Goal: Task Accomplishment & Management: Use online tool/utility

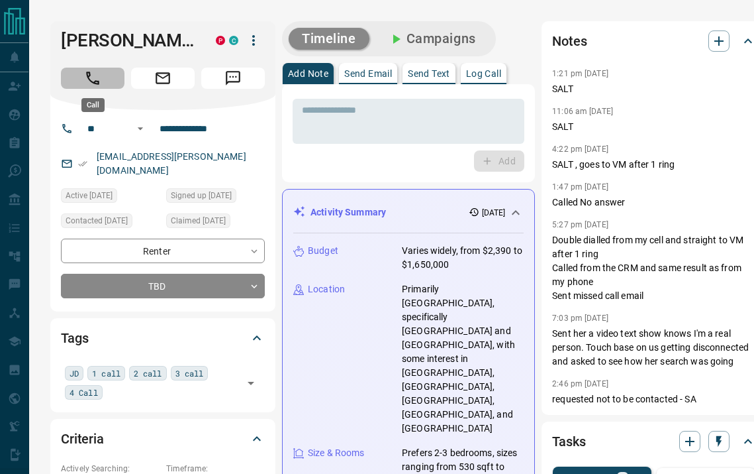
click at [107, 81] on button "Call" at bounding box center [93, 78] width 64 height 21
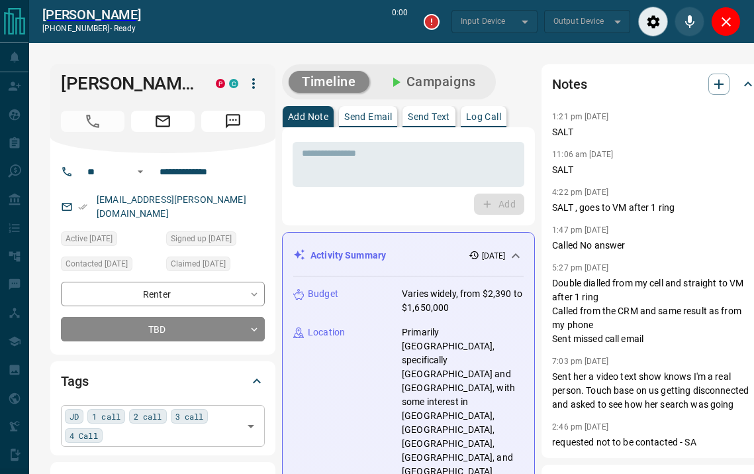
click at [148, 419] on div "JD 1 call 2 call 3 call 4 Call ​" at bounding box center [163, 425] width 204 height 41
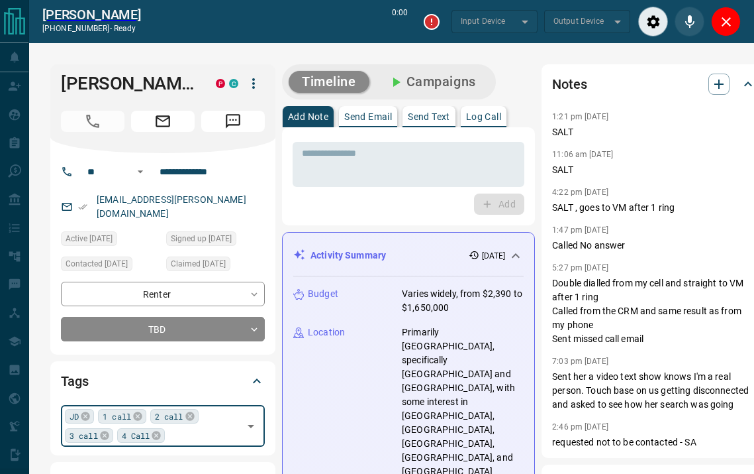
type input "*******"
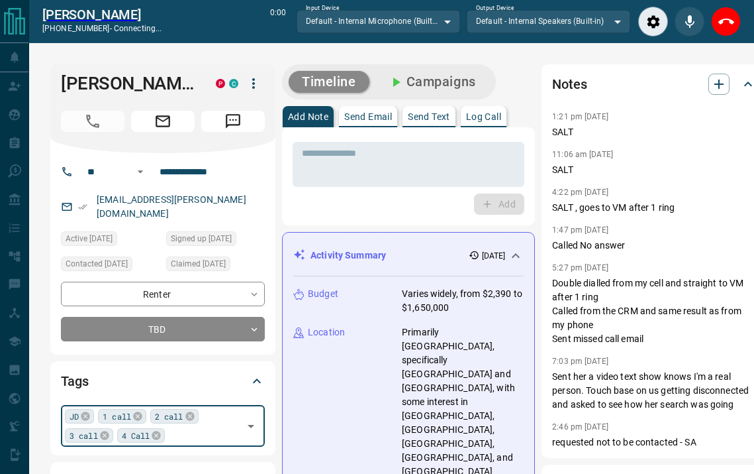
type input "*"
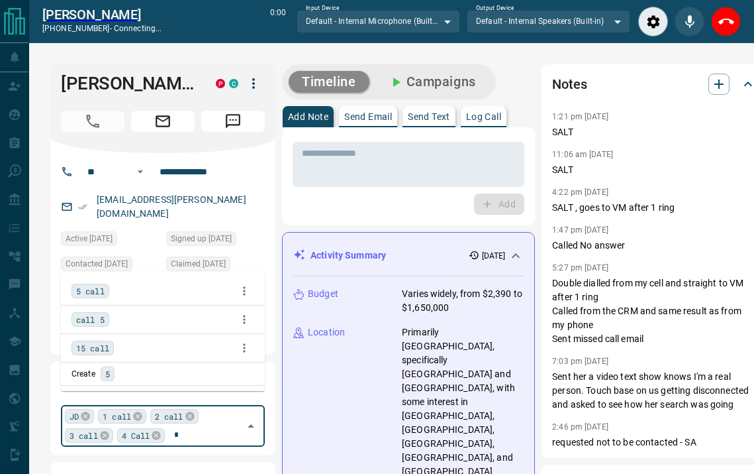
click at [99, 286] on span "5 call" at bounding box center [90, 290] width 28 height 13
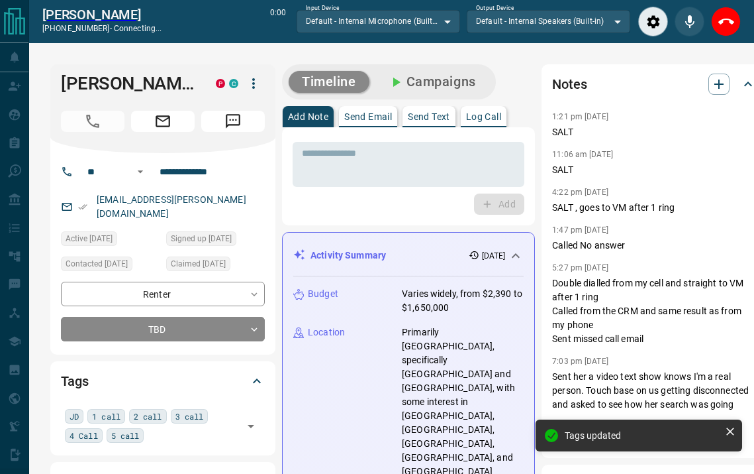
click at [487, 117] on p "Log Call" at bounding box center [483, 116] width 35 height 9
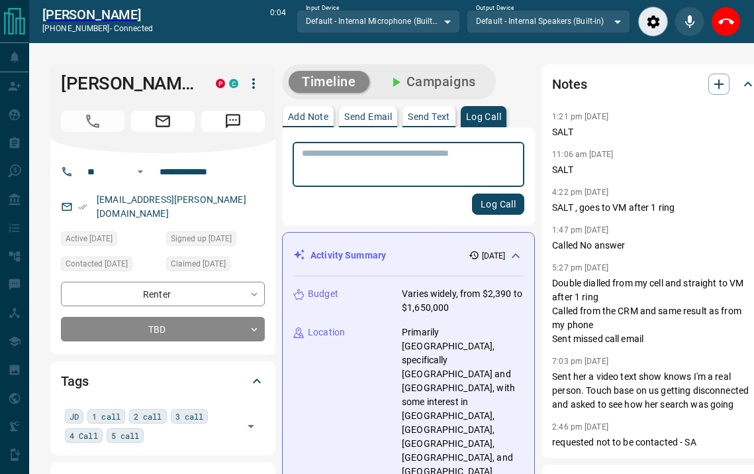
scroll to position [38, 0]
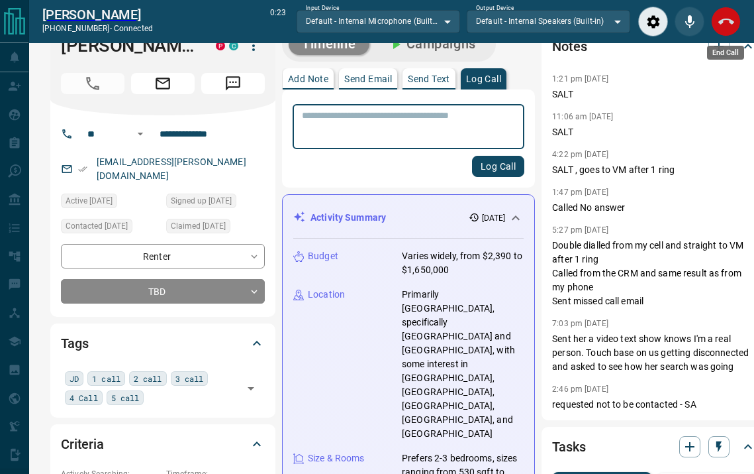
click at [734, 21] on icon "End Call" at bounding box center [727, 22] width 16 height 16
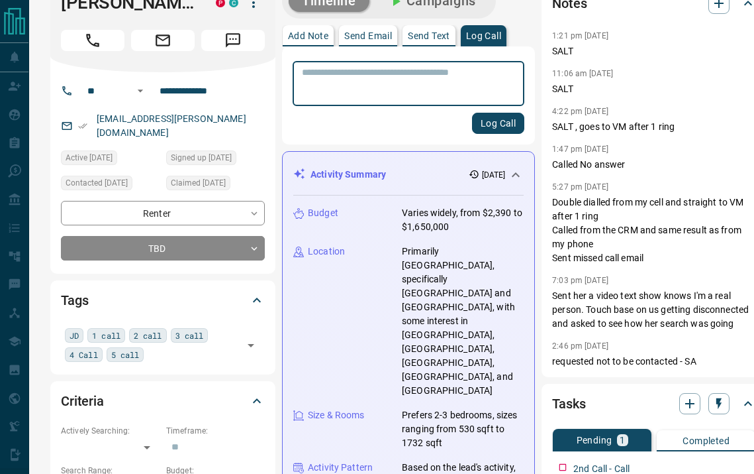
scroll to position [0, 0]
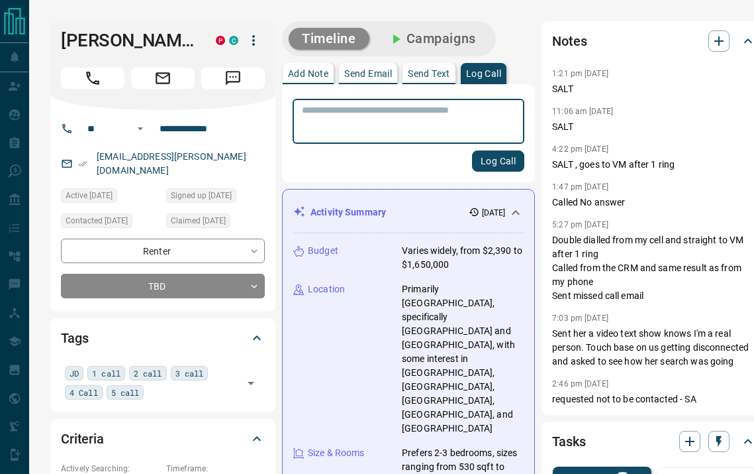
click at [370, 130] on textarea at bounding box center [408, 122] width 213 height 34
type textarea "****"
click at [482, 158] on button "Log Call" at bounding box center [499, 160] width 52 height 21
